Goal: Information Seeking & Learning: Learn about a topic

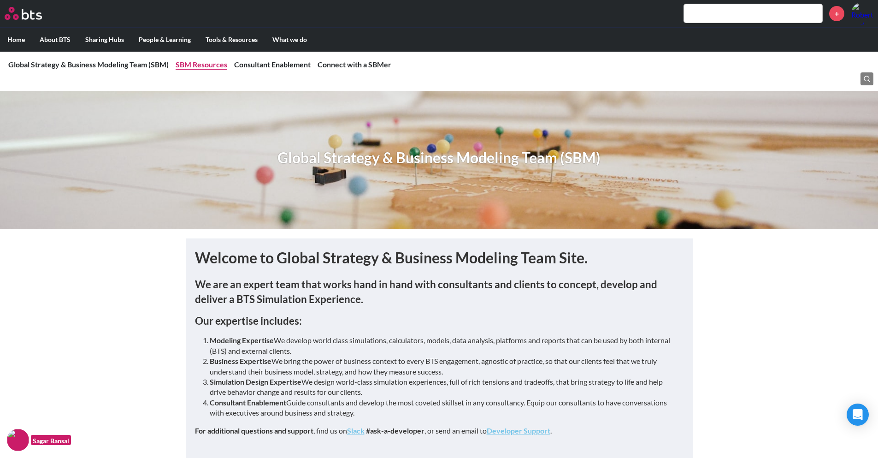
click at [205, 70] on li "SBM Resources" at bounding box center [202, 64] width 52 height 10
click at [190, 62] on link "SBM Resources" at bounding box center [202, 64] width 52 height 9
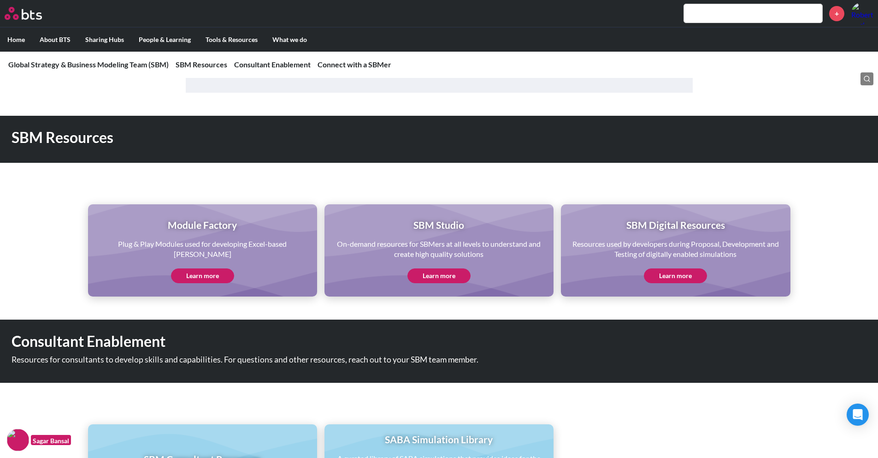
scroll to position [396, 0]
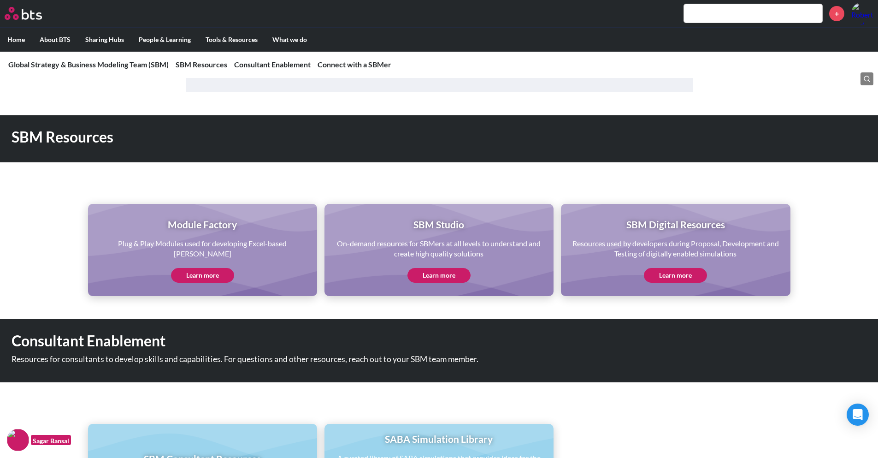
click at [203, 269] on link "Learn more" at bounding box center [202, 275] width 63 height 15
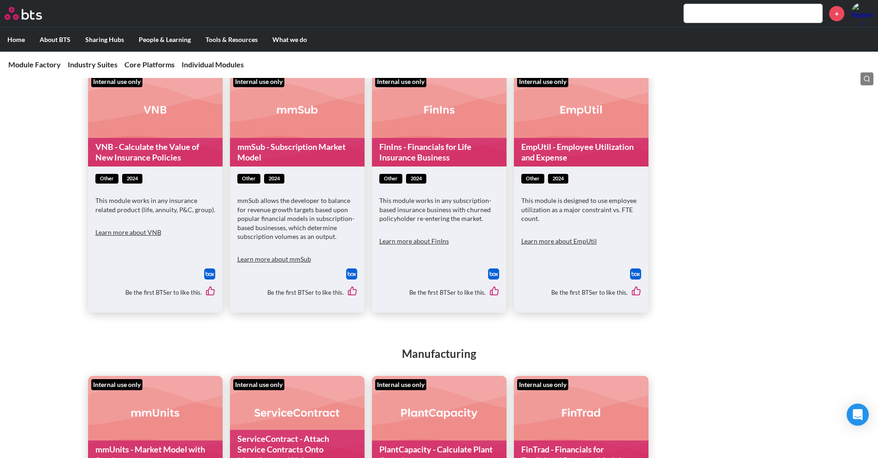
scroll to position [767, 0]
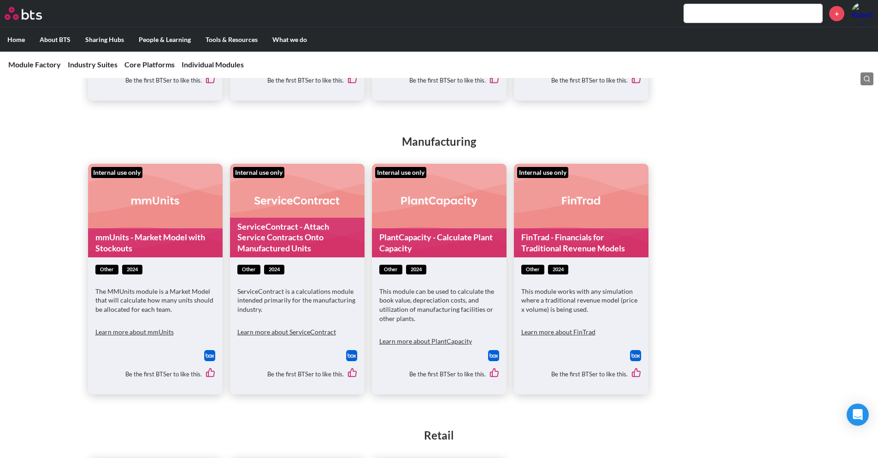
click at [150, 334] on button "Learn more about mmUnits" at bounding box center [134, 332] width 78 height 18
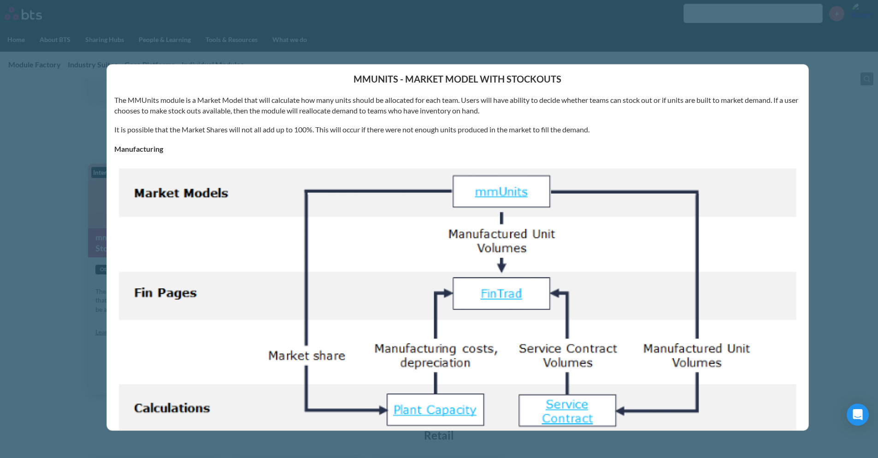
scroll to position [121, 0]
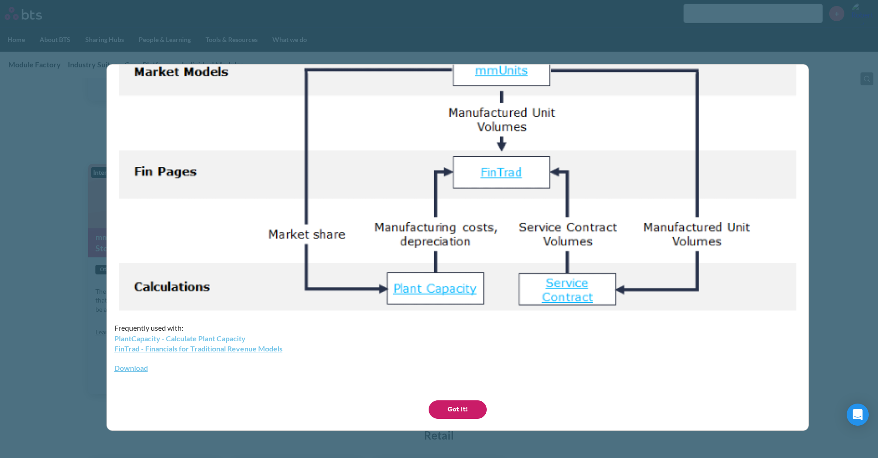
click at [25, 374] on div "mmUnits - Market Model with Stockouts The MMUnits module is a Market Model that…" at bounding box center [439, 229] width 878 height 458
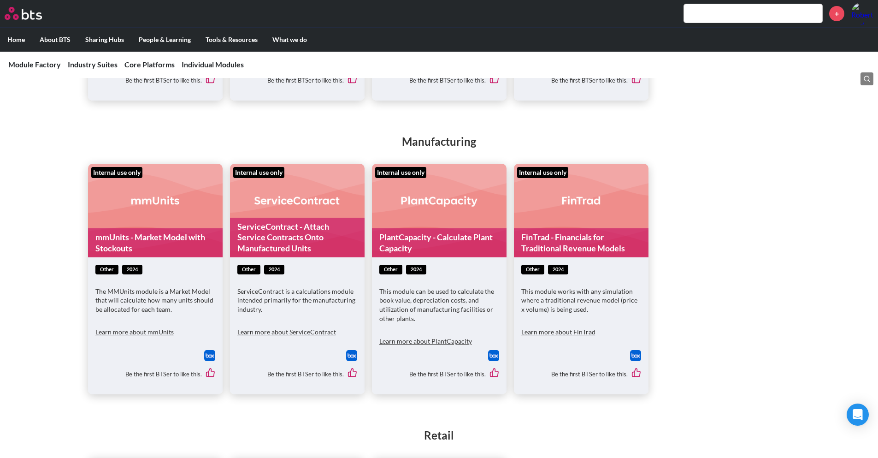
click at [142, 335] on button "Learn more about mmUnits" at bounding box center [134, 332] width 78 height 18
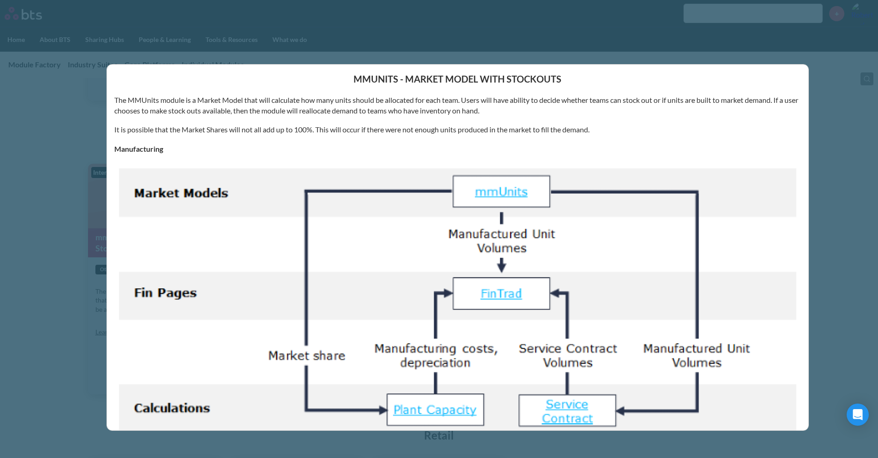
click at [102, 355] on div "mmUnits - Market Model with Stockouts The MMUnits module is a Market Model that…" at bounding box center [439, 229] width 878 height 458
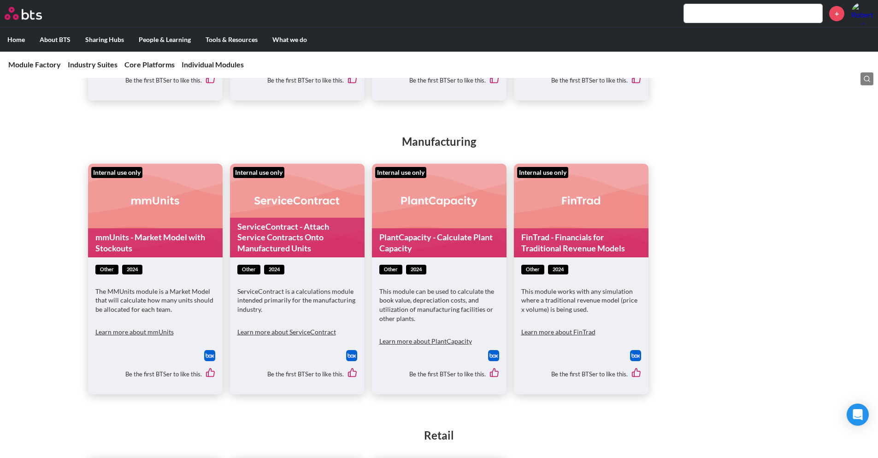
click at [131, 249] on link "mmUnits - Market Model with Stockouts" at bounding box center [155, 242] width 135 height 29
